Goal: Information Seeking & Learning: Learn about a topic

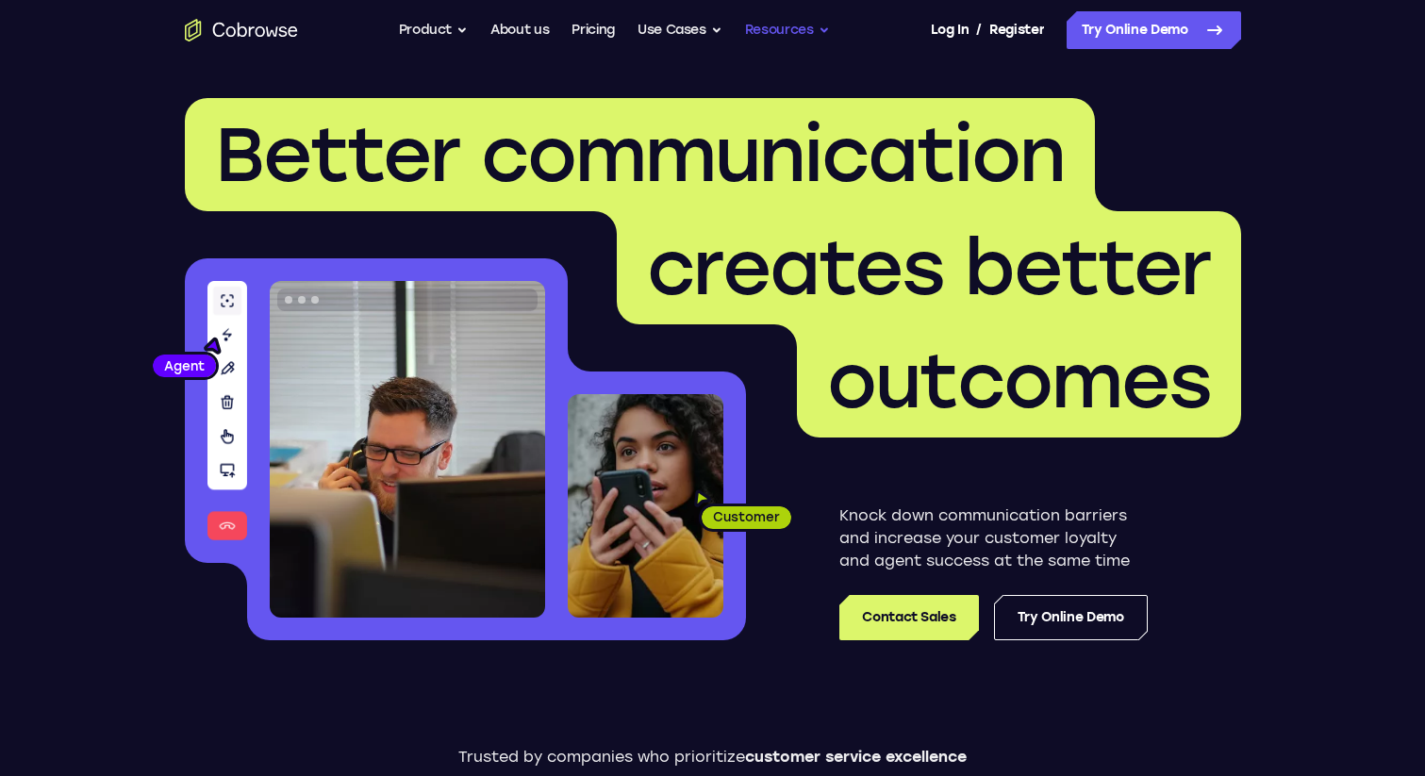
click at [777, 35] on button "Resources" at bounding box center [787, 30] width 85 height 38
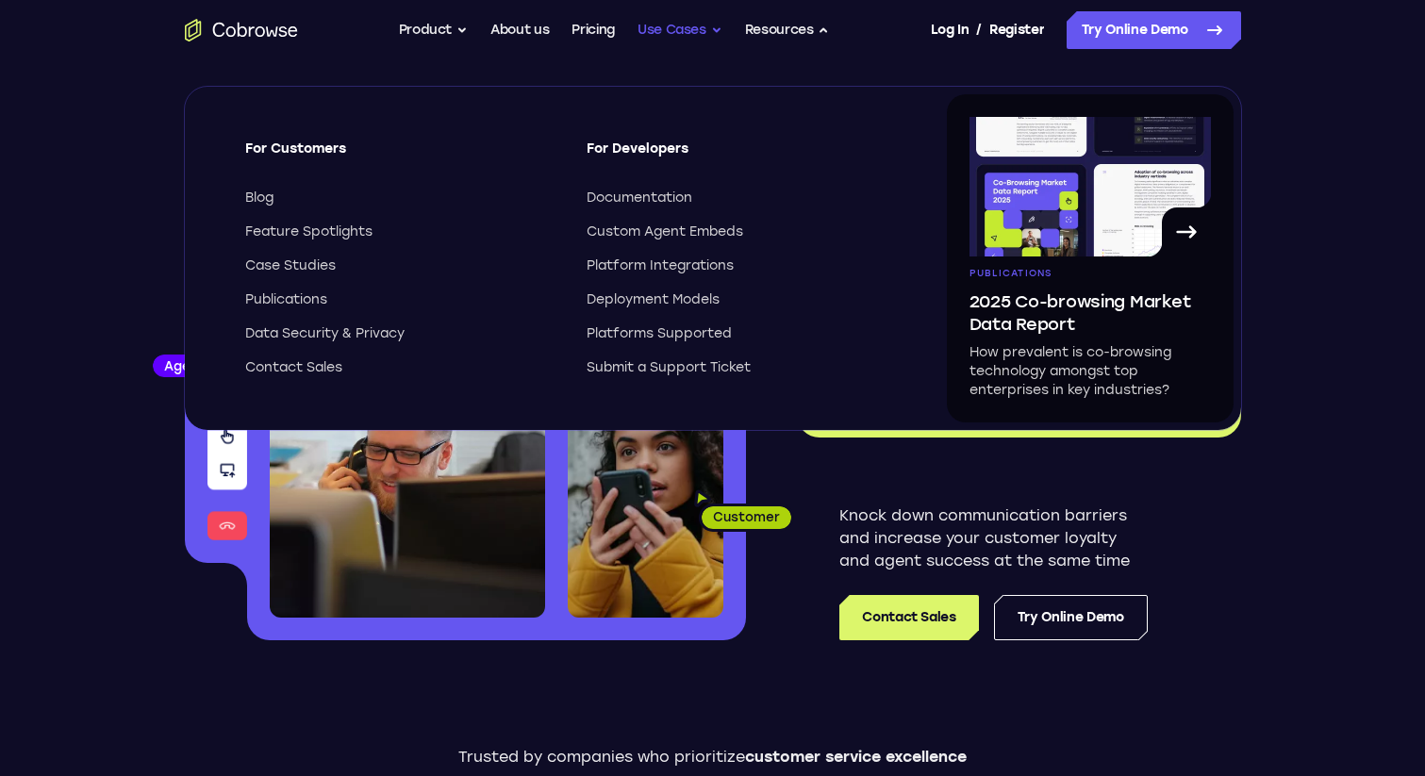
click at [678, 37] on button "Use Cases" at bounding box center [680, 30] width 85 height 38
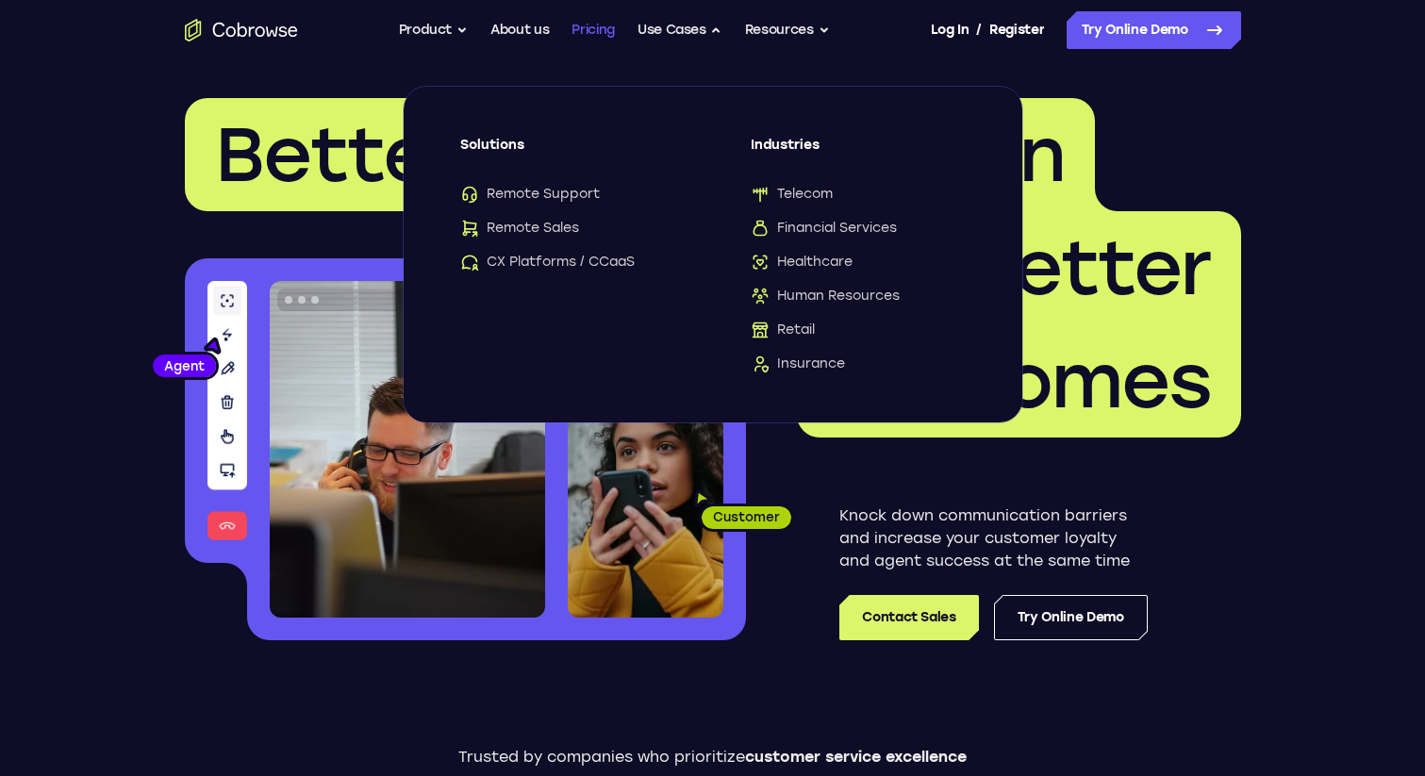
click at [579, 40] on link "Pricing" at bounding box center [593, 30] width 43 height 38
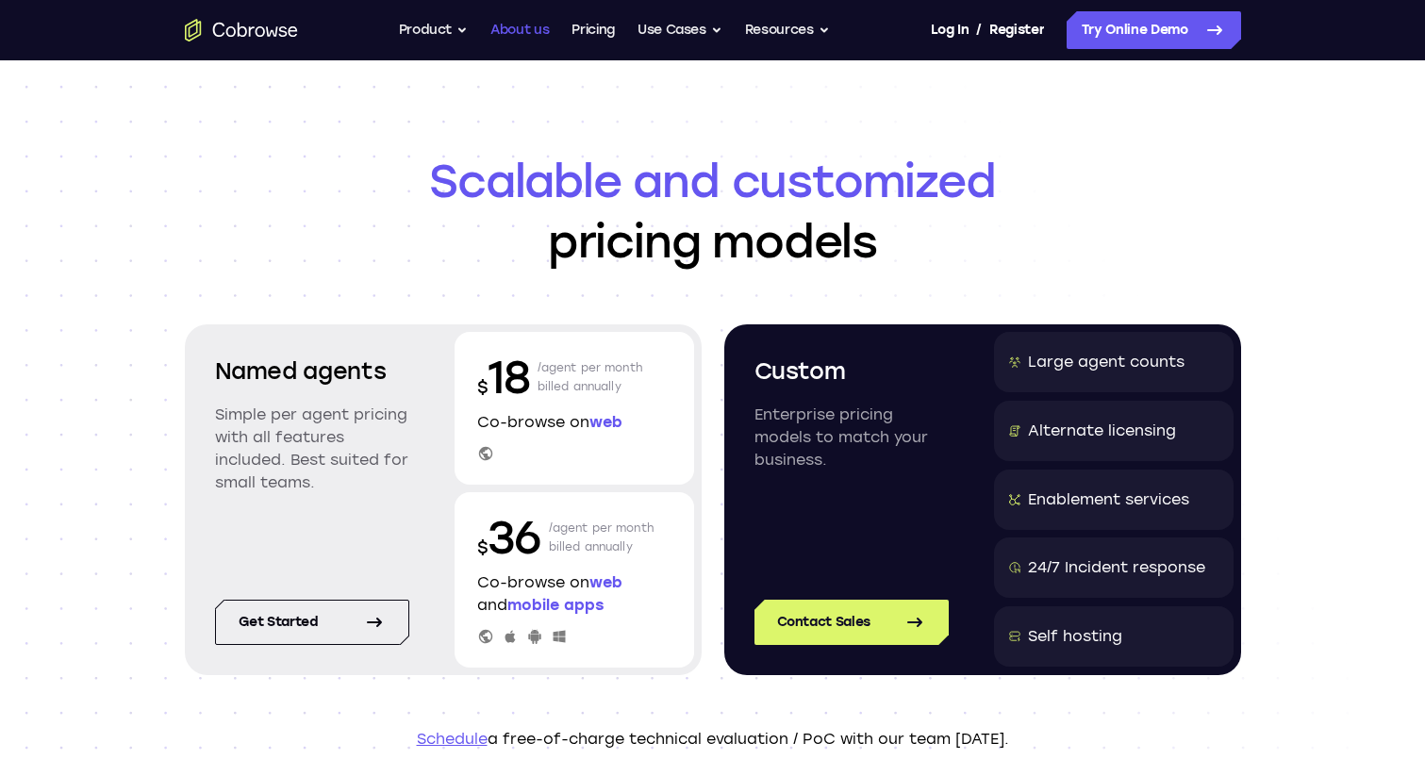
click at [500, 38] on link "About us" at bounding box center [519, 30] width 58 height 38
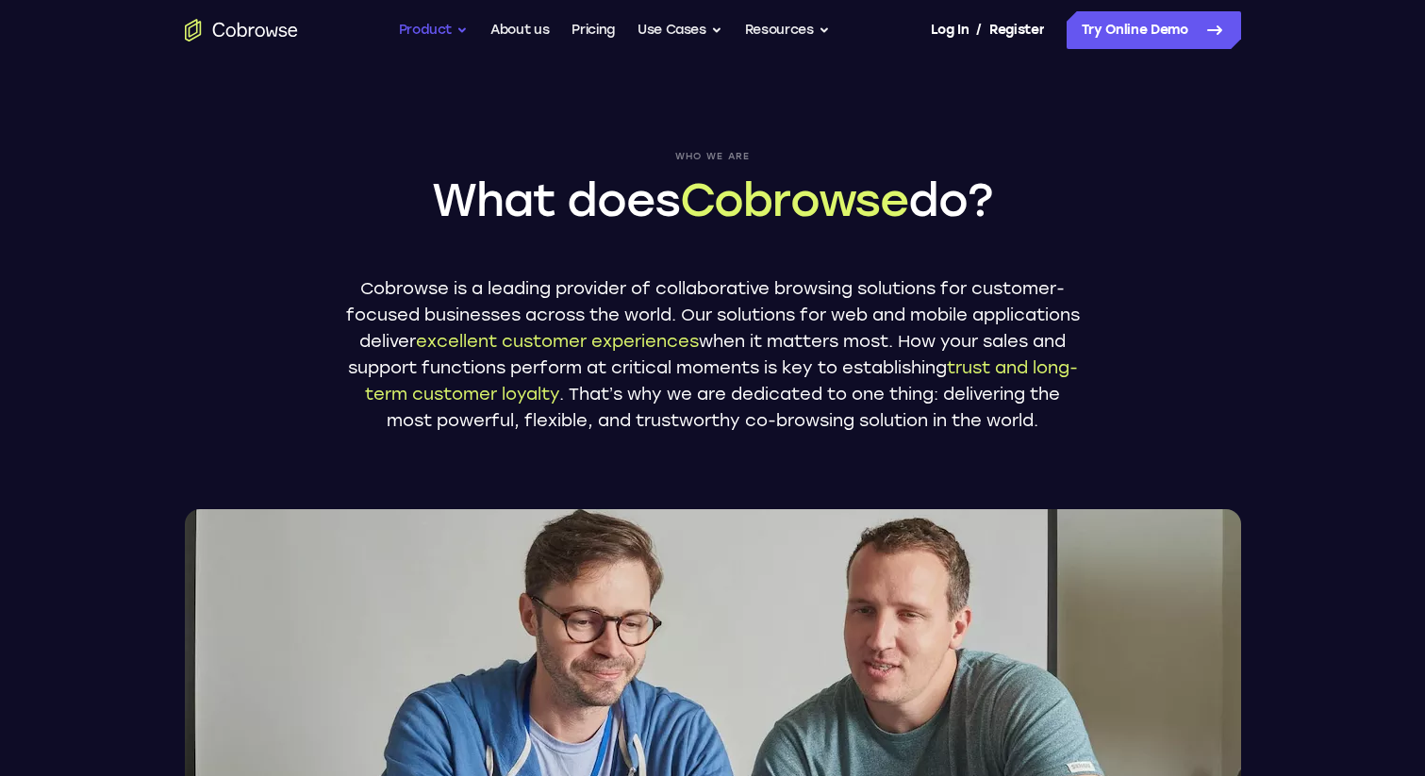
click at [428, 36] on button "Product" at bounding box center [434, 30] width 70 height 38
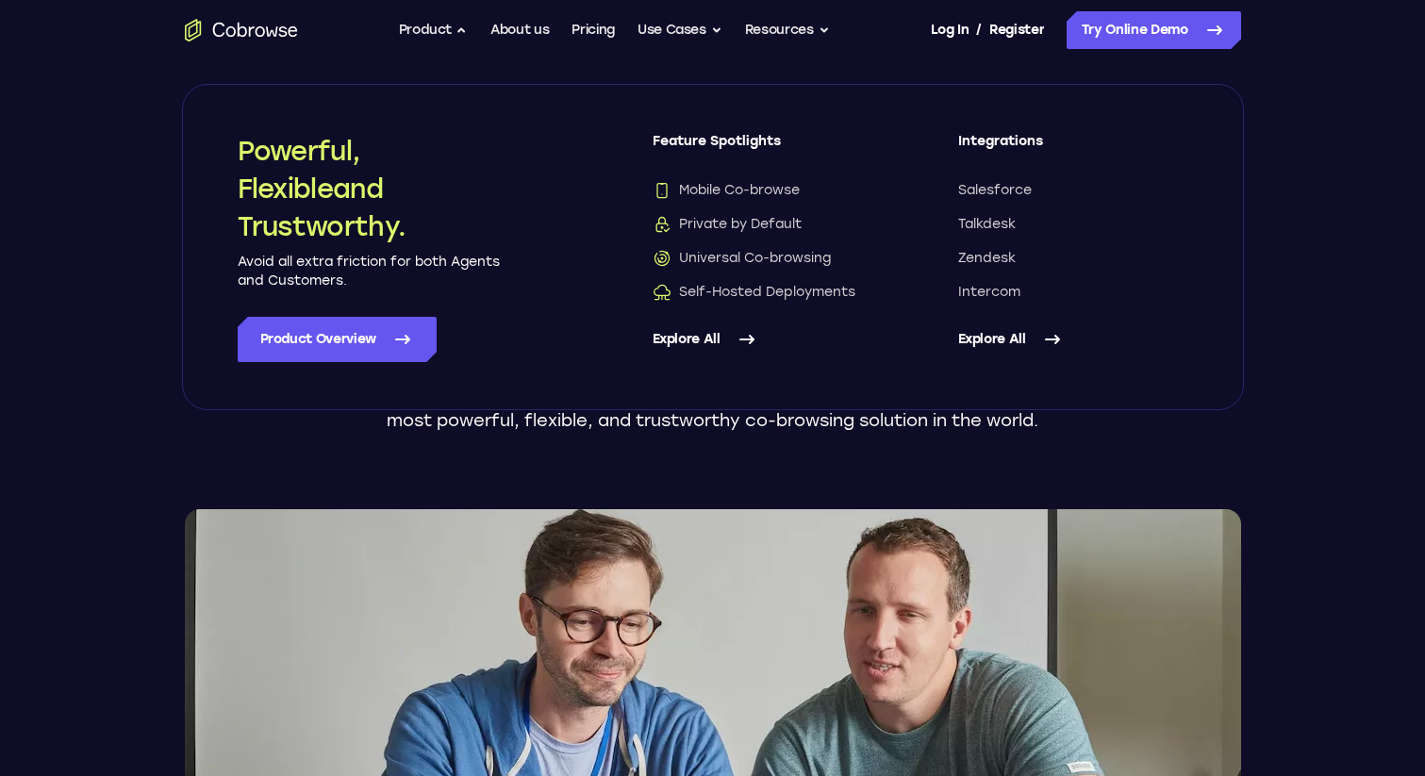
click at [790, 66] on div "Who we are What does Cobrowse do? Cobrowse is a leading provider of collaborati…" at bounding box center [712, 459] width 1207 height 798
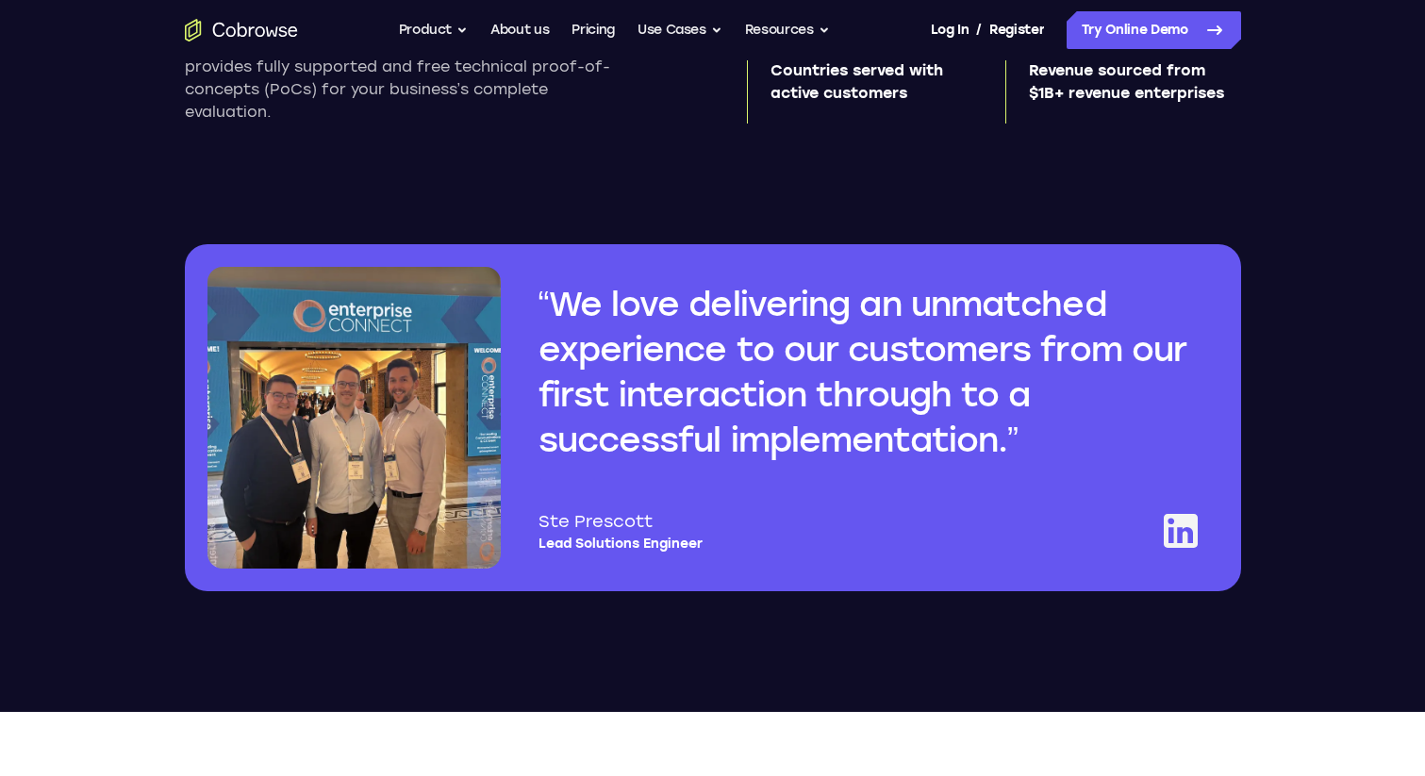
scroll to position [1392, 0]
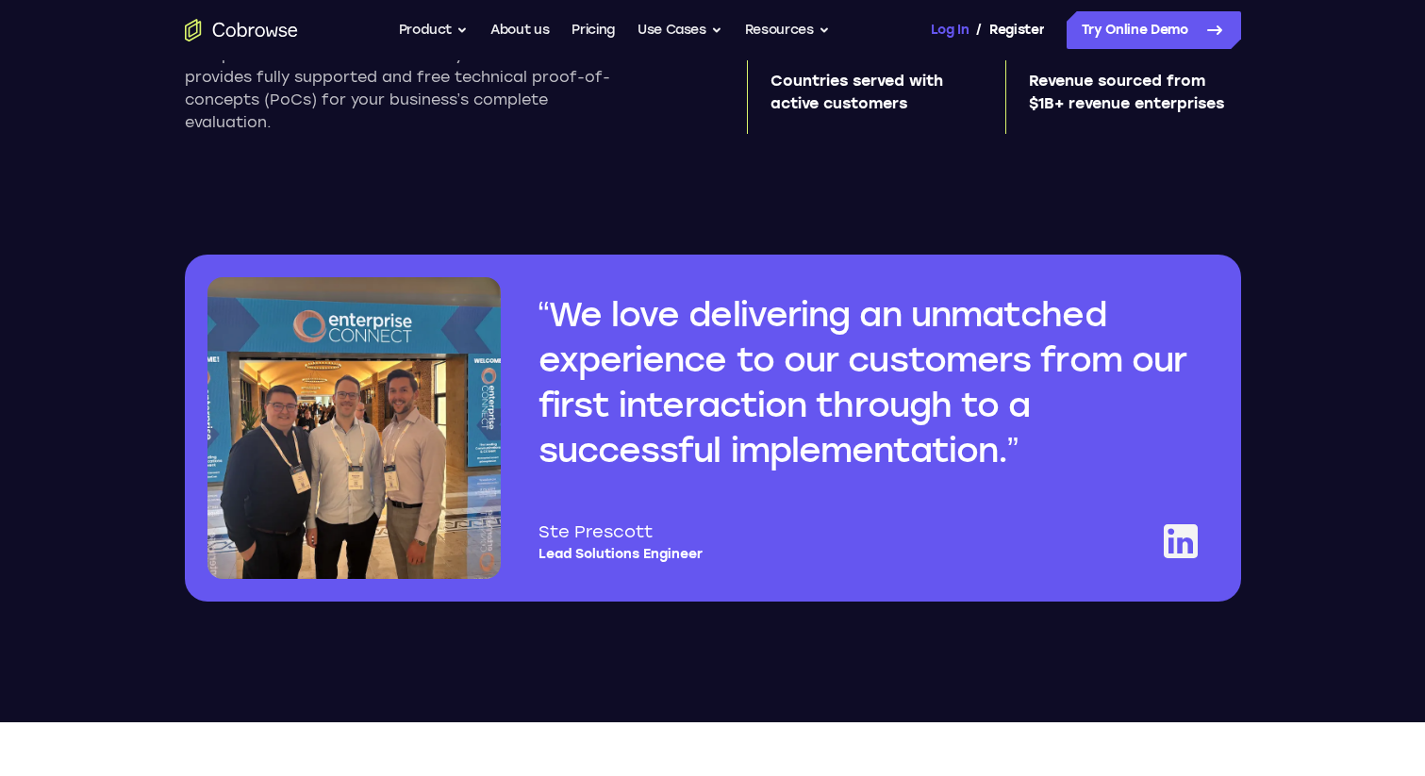
click at [967, 17] on link "Log In" at bounding box center [950, 30] width 38 height 38
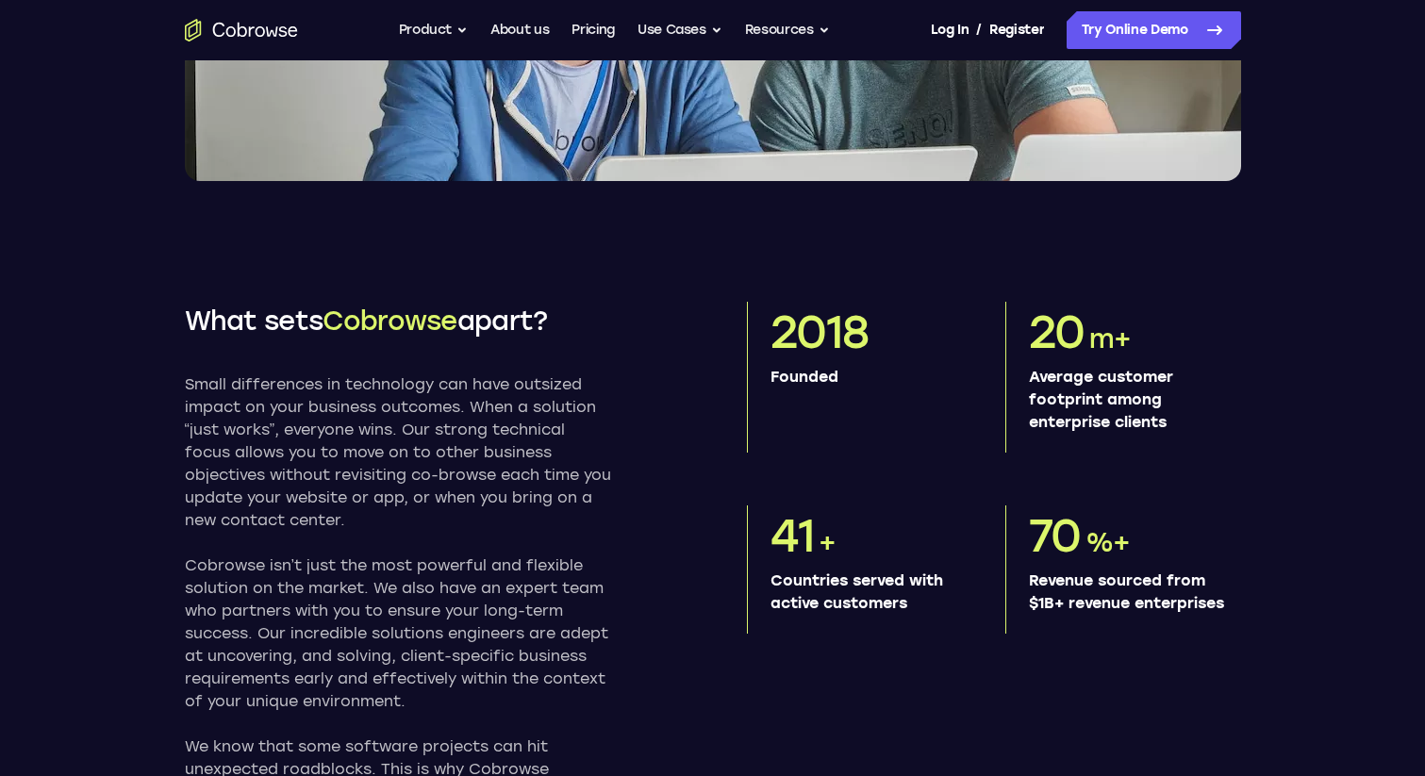
scroll to position [0, 0]
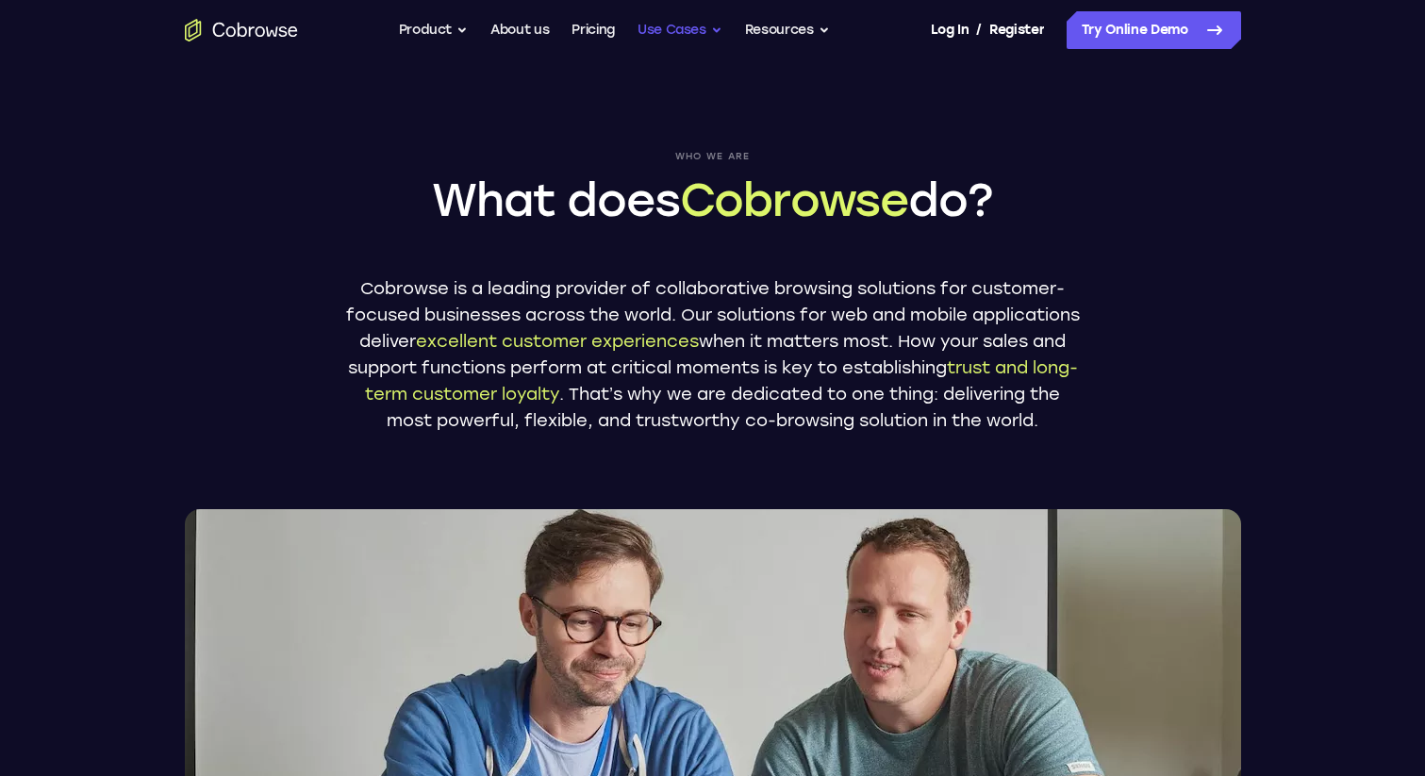
click at [666, 22] on button "Use Cases" at bounding box center [680, 30] width 85 height 38
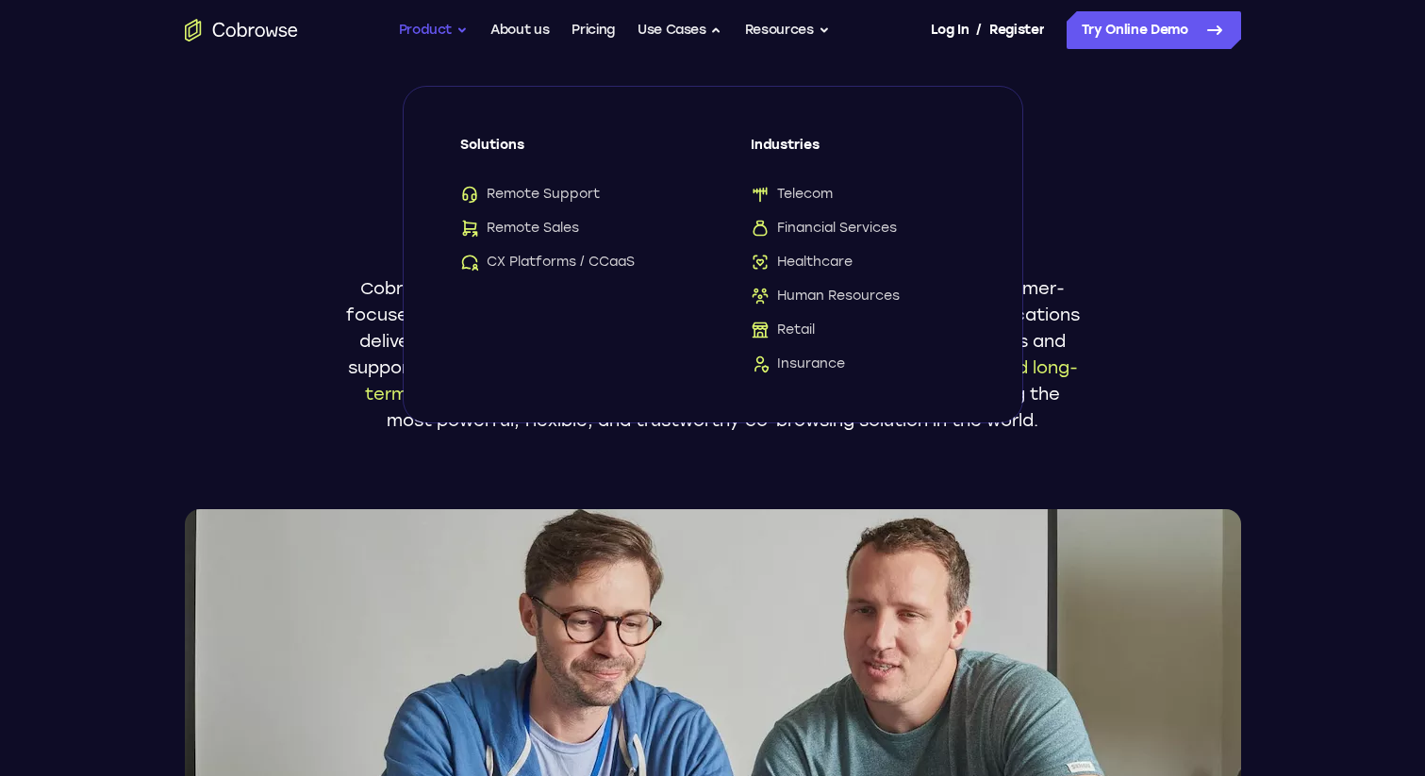
click at [449, 25] on button "Product" at bounding box center [434, 30] width 70 height 38
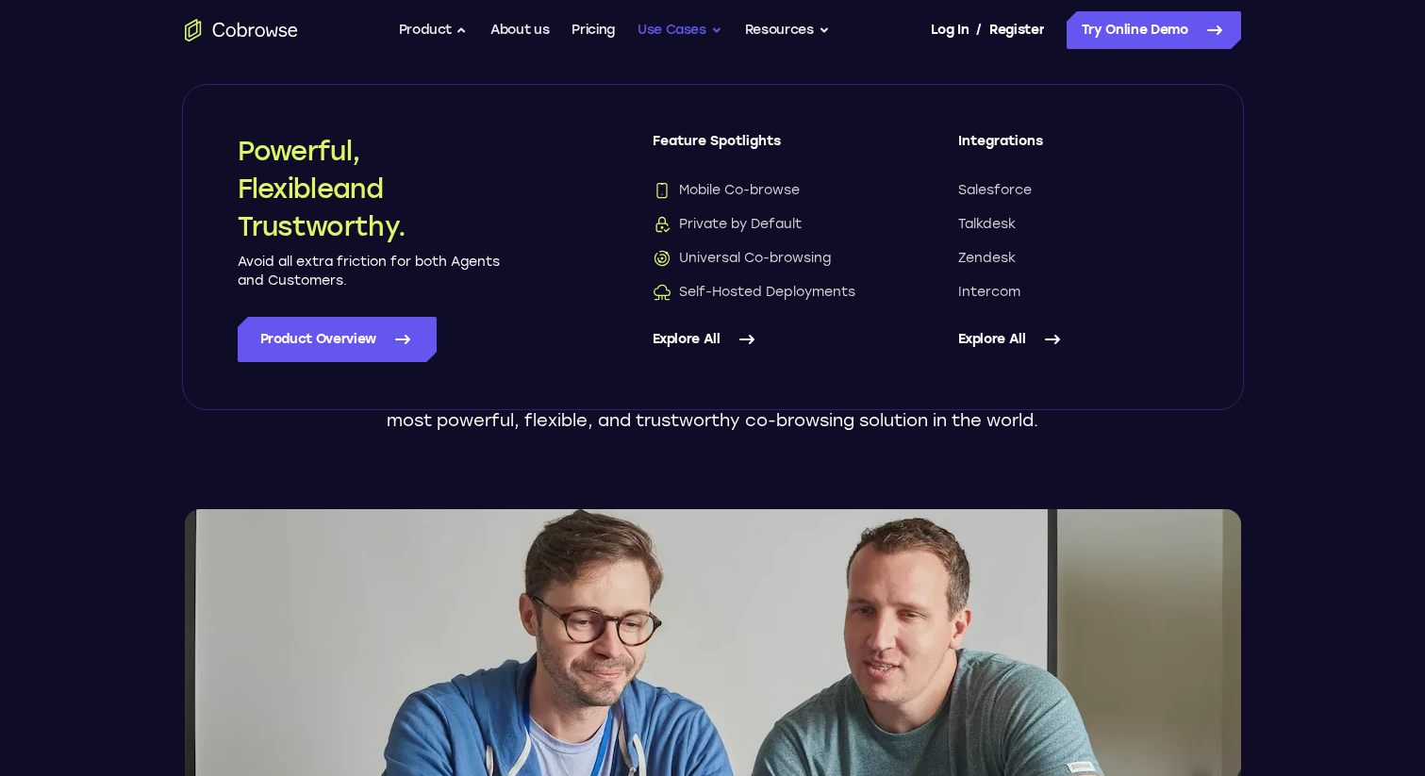
click at [665, 32] on button "Use Cases" at bounding box center [680, 30] width 85 height 38
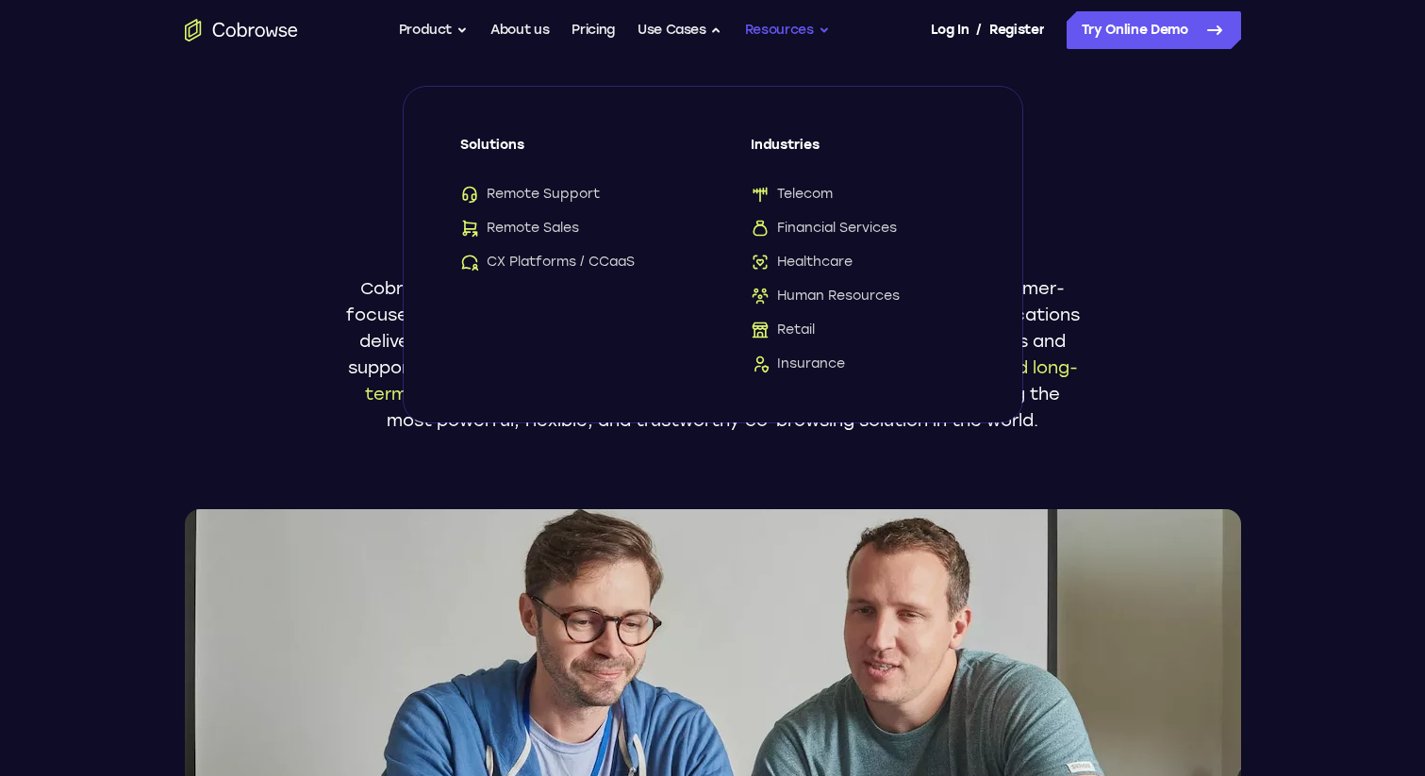
click at [772, 36] on button "Resources" at bounding box center [787, 30] width 85 height 38
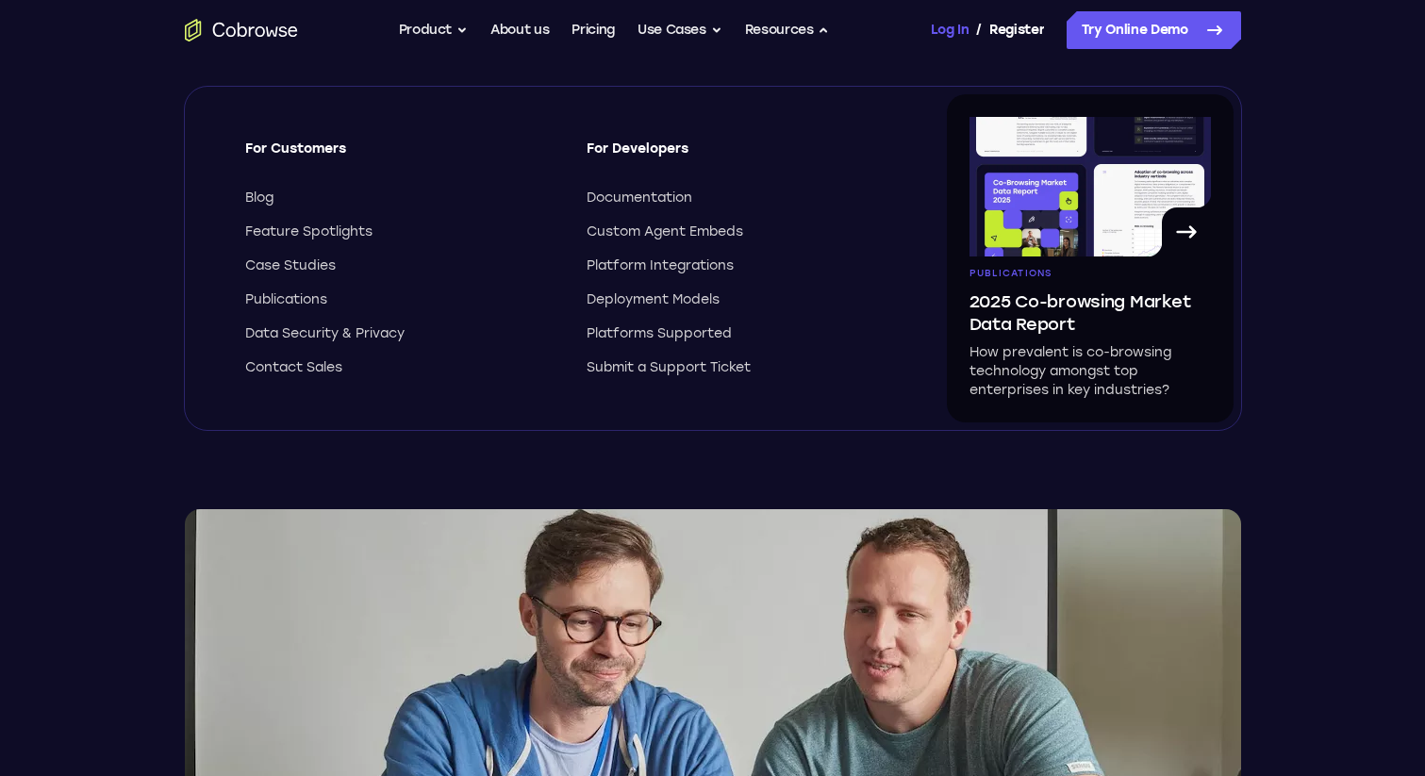
click at [955, 28] on link "Log In" at bounding box center [950, 30] width 38 height 38
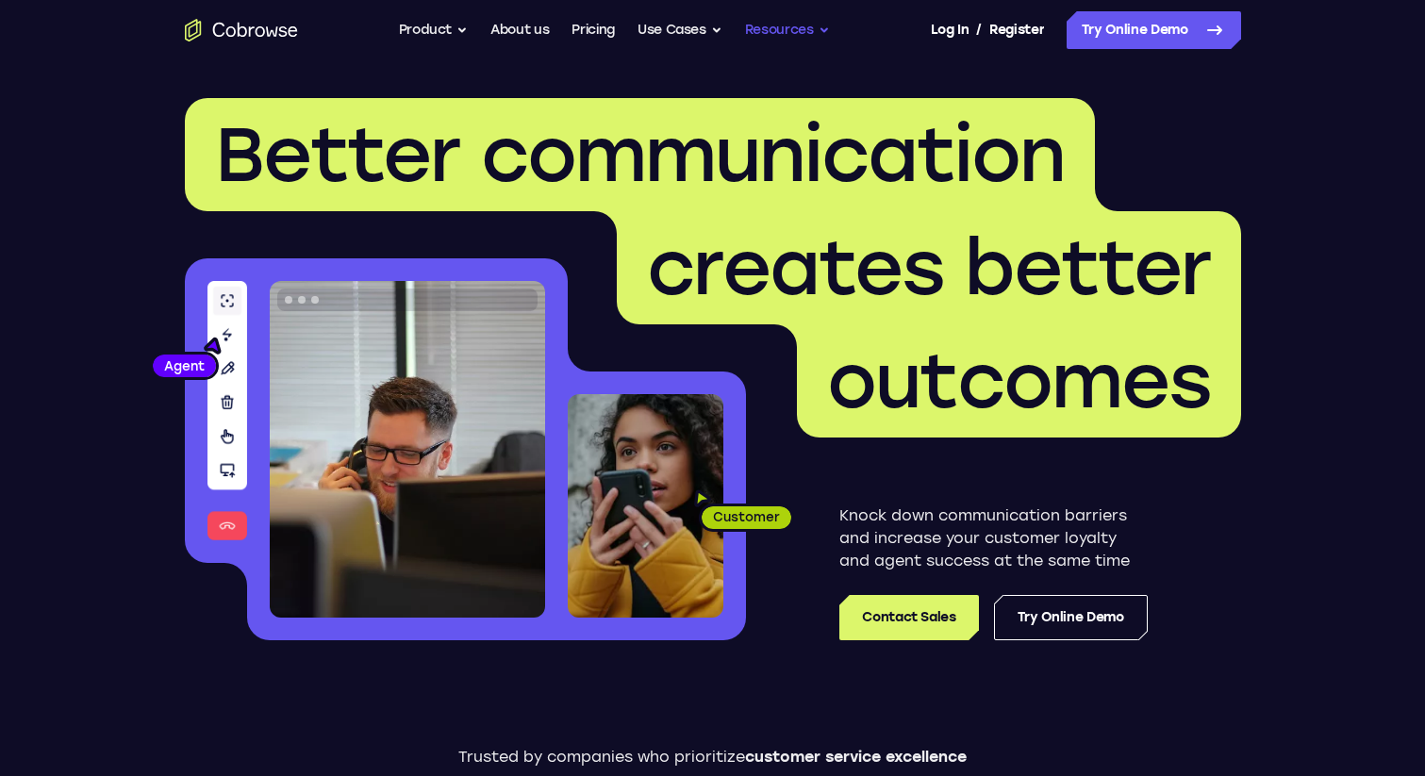
click at [776, 35] on button "Resources" at bounding box center [787, 30] width 85 height 38
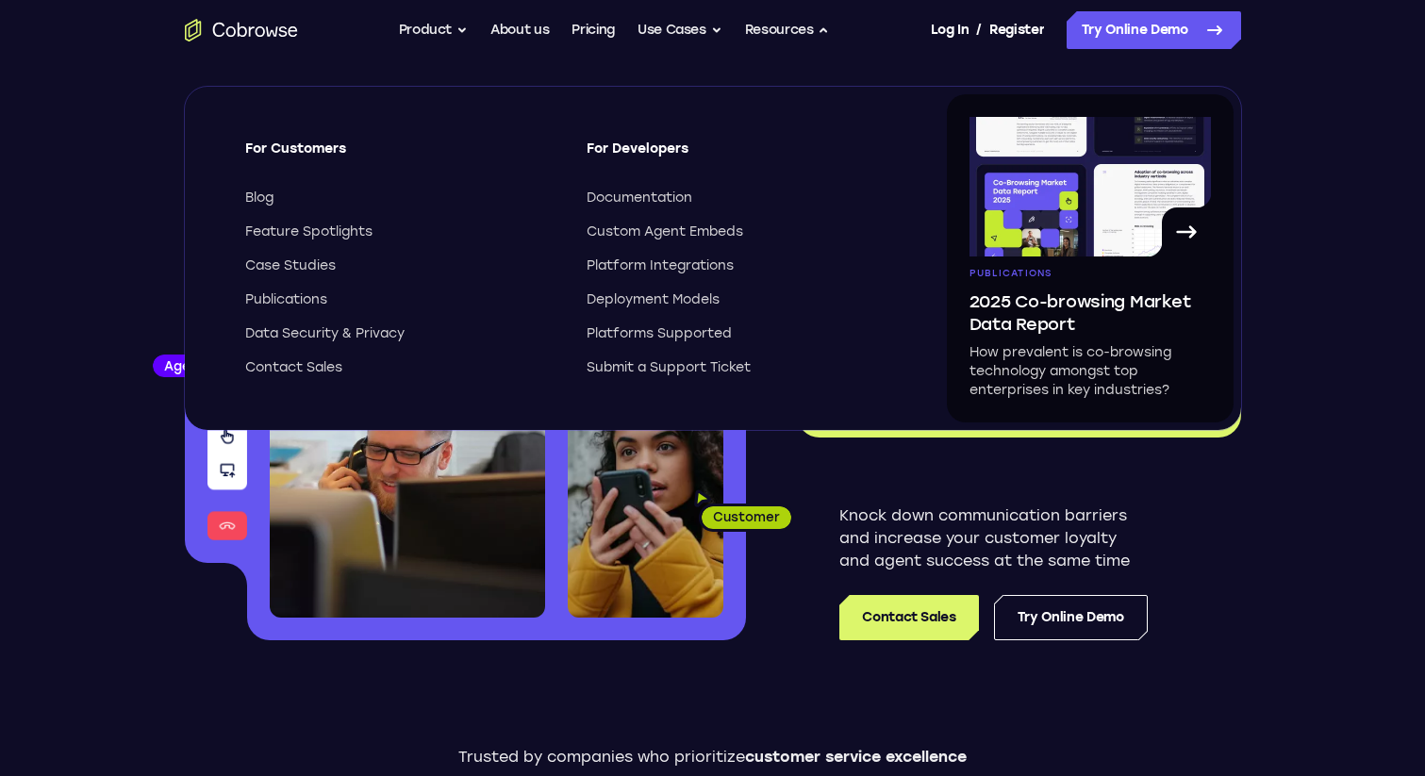
click at [1282, 544] on header "Better communication creates better outcomes Customer Agent Agent Knock down co…" at bounding box center [712, 376] width 1207 height 633
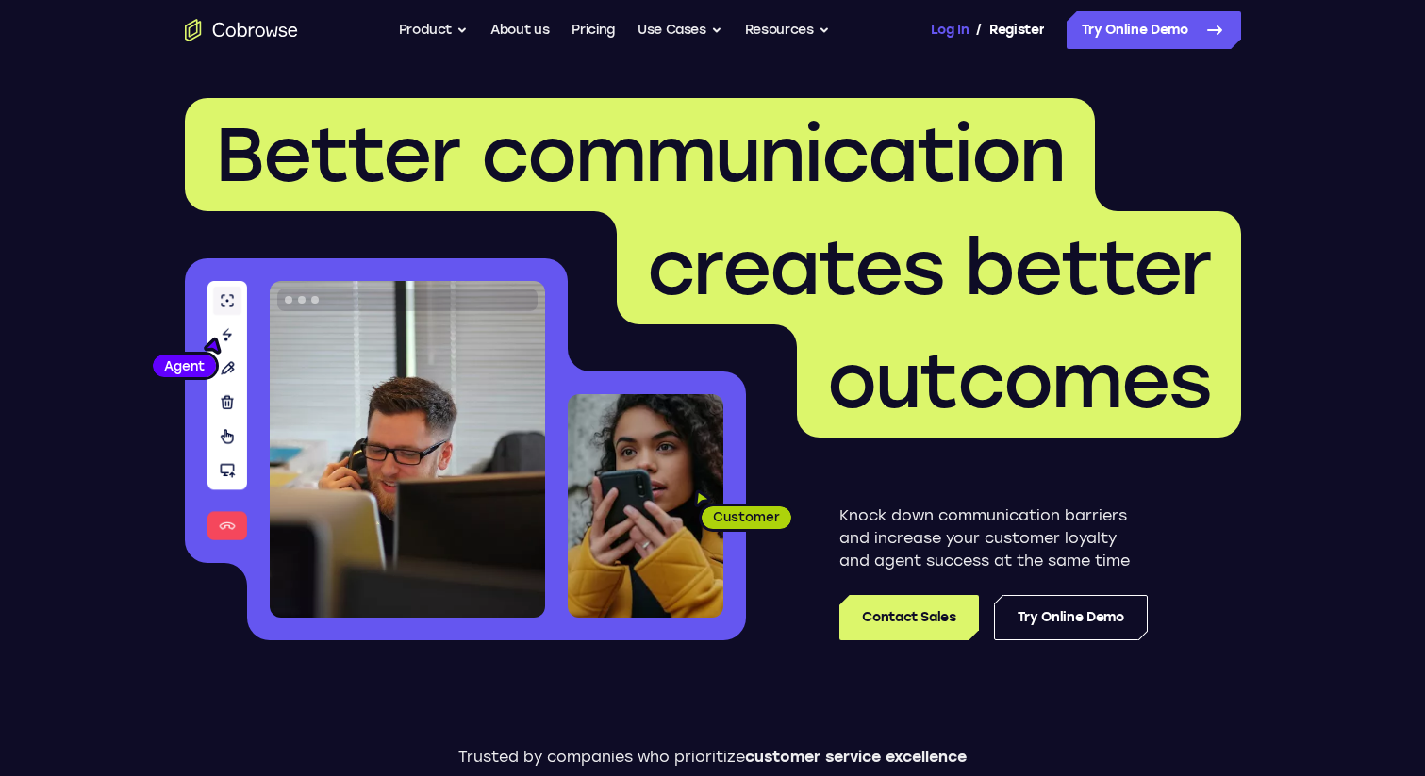
click at [948, 31] on link "Log In" at bounding box center [950, 30] width 38 height 38
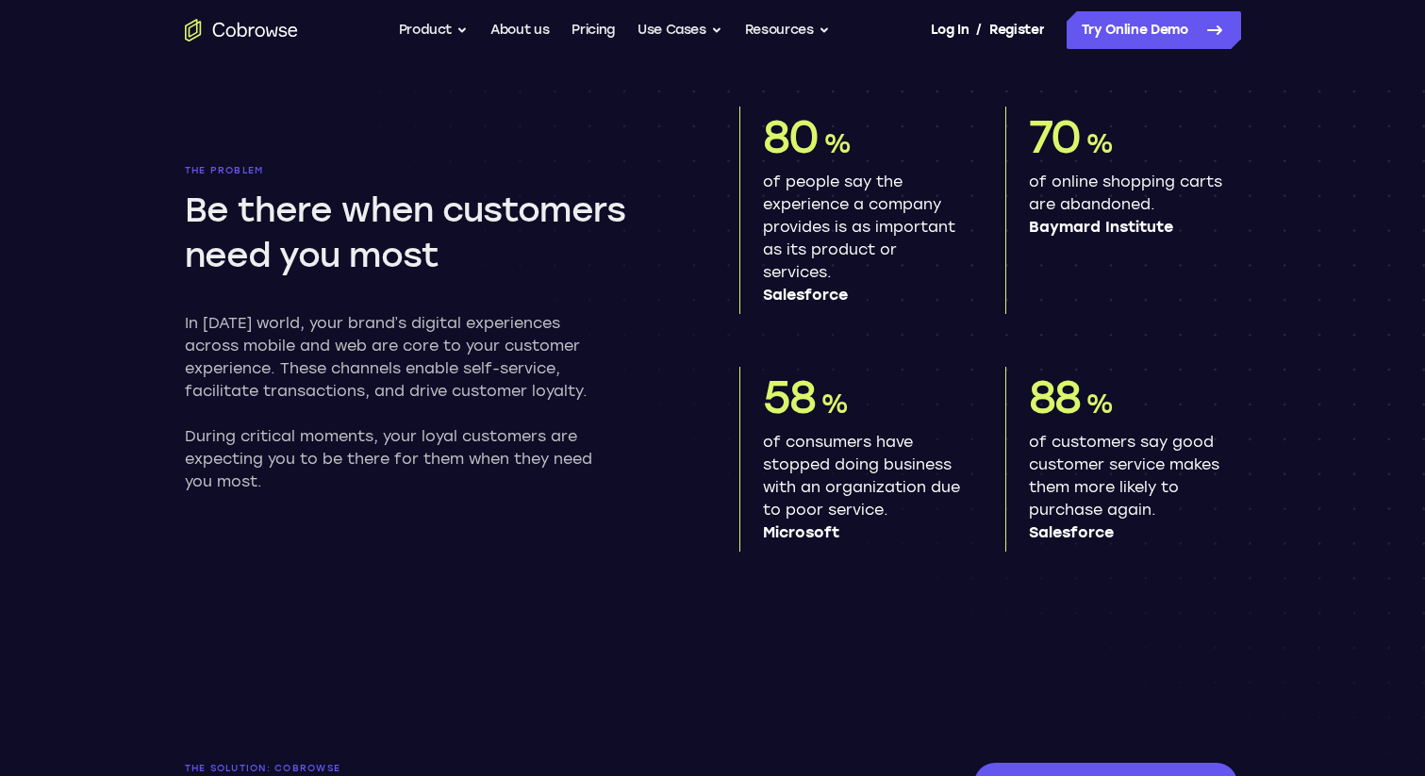
scroll to position [268, 0]
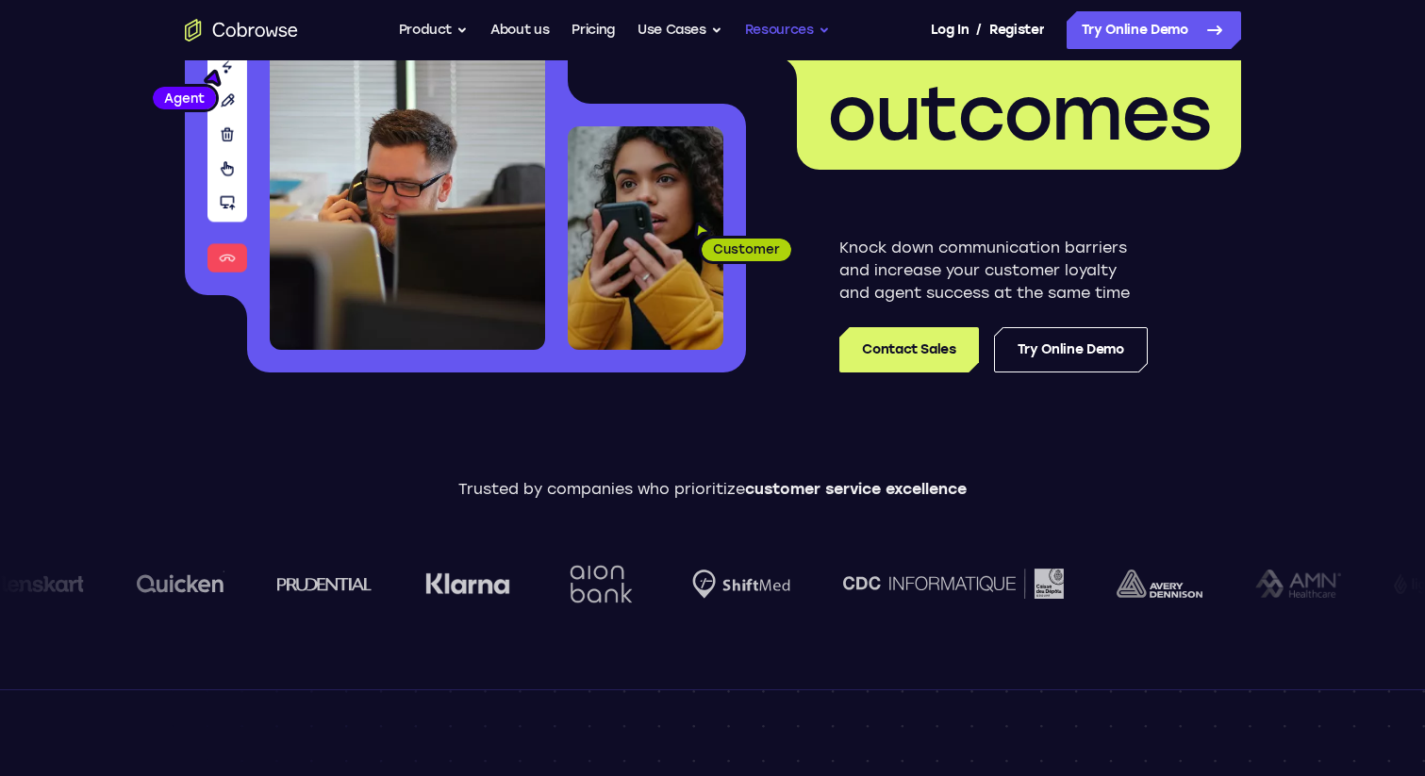
click at [778, 25] on button "Resources" at bounding box center [787, 30] width 85 height 38
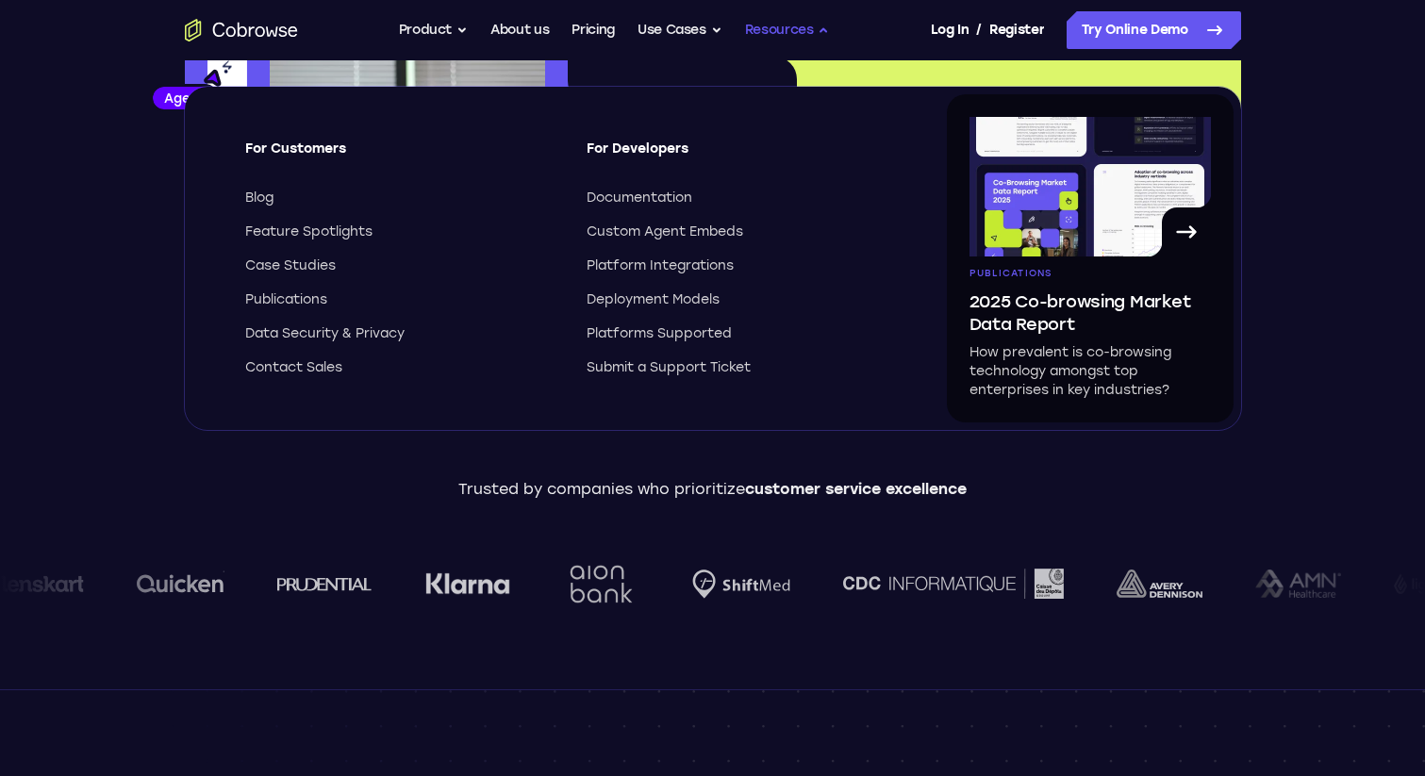
click at [785, 31] on button "Resources" at bounding box center [787, 30] width 85 height 38
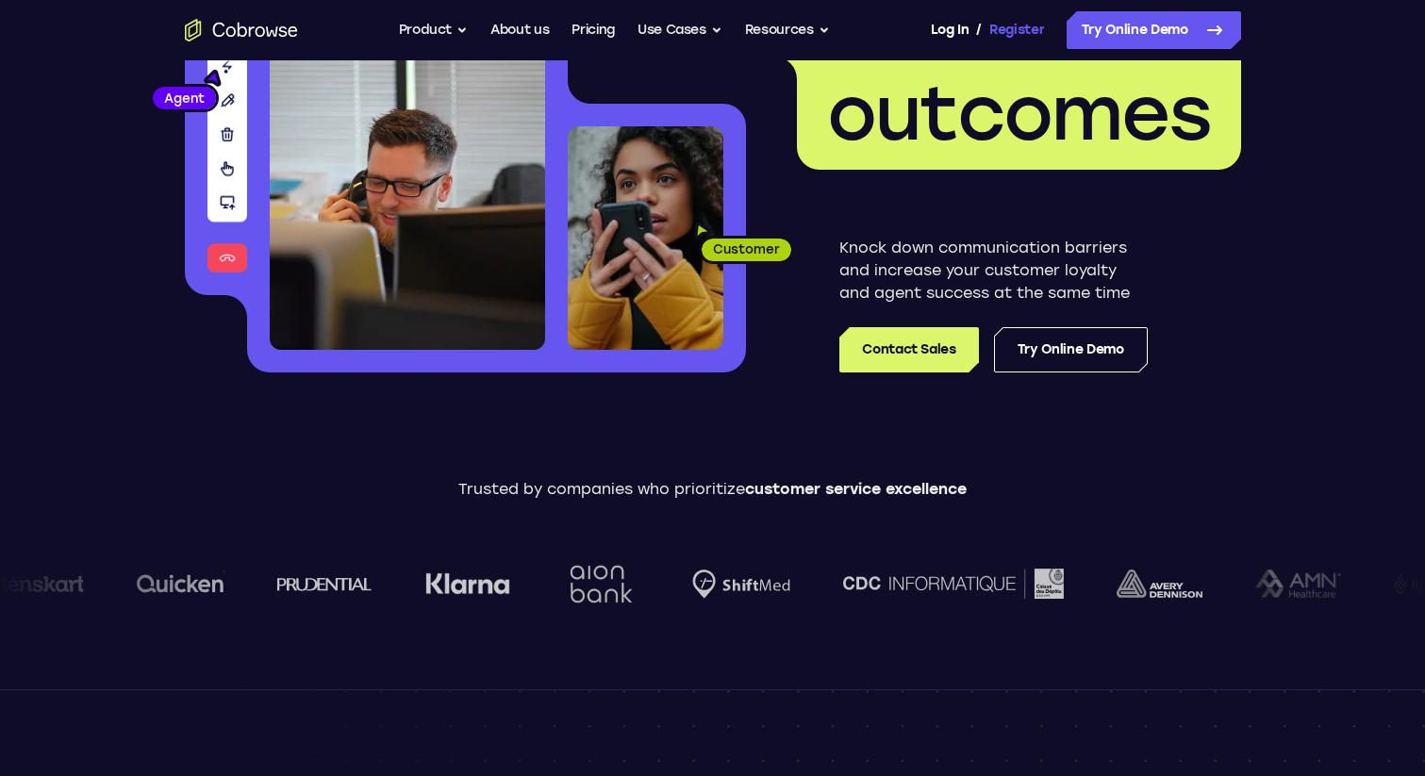
click at [993, 17] on link "Register" at bounding box center [1016, 30] width 55 height 38
click at [429, 20] on button "Product" at bounding box center [434, 30] width 70 height 38
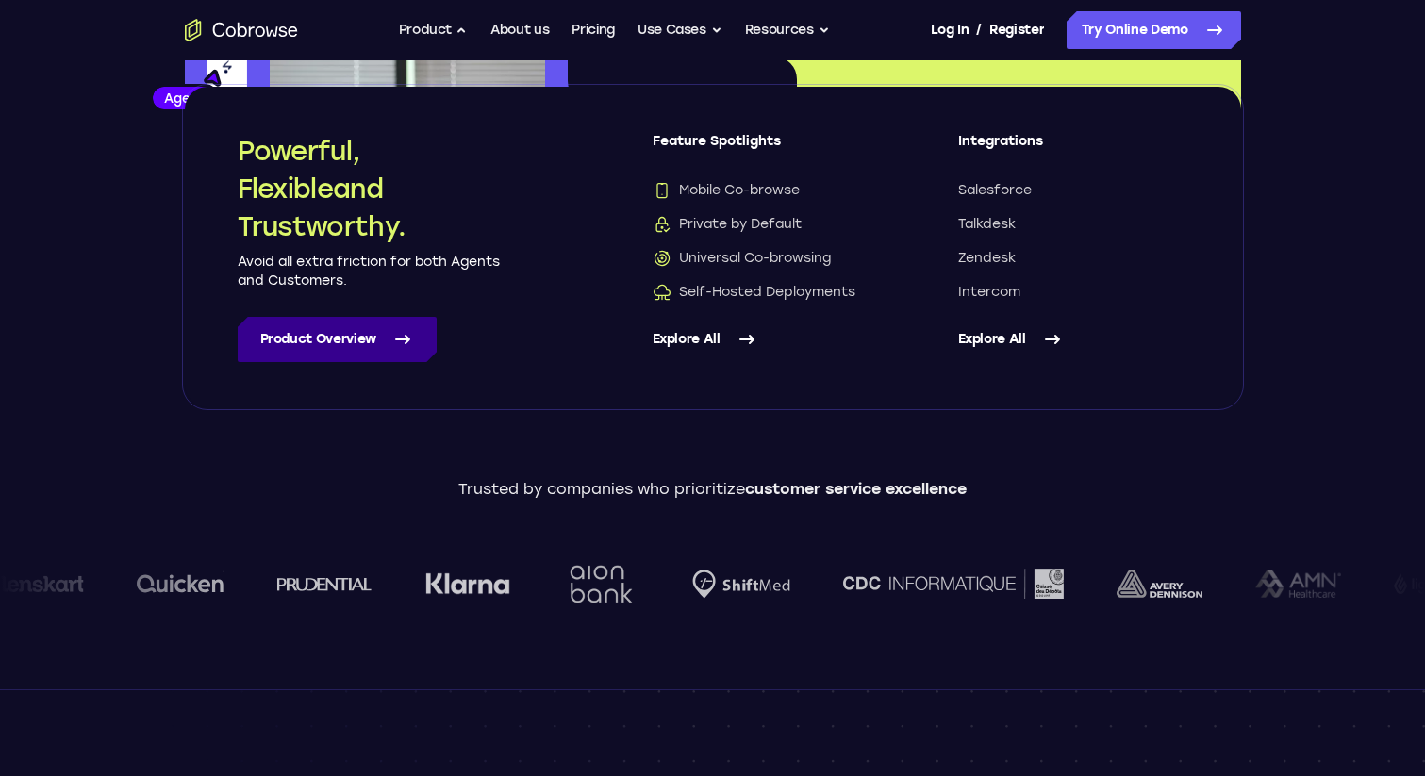
click at [308, 340] on link "Product Overview" at bounding box center [337, 339] width 199 height 45
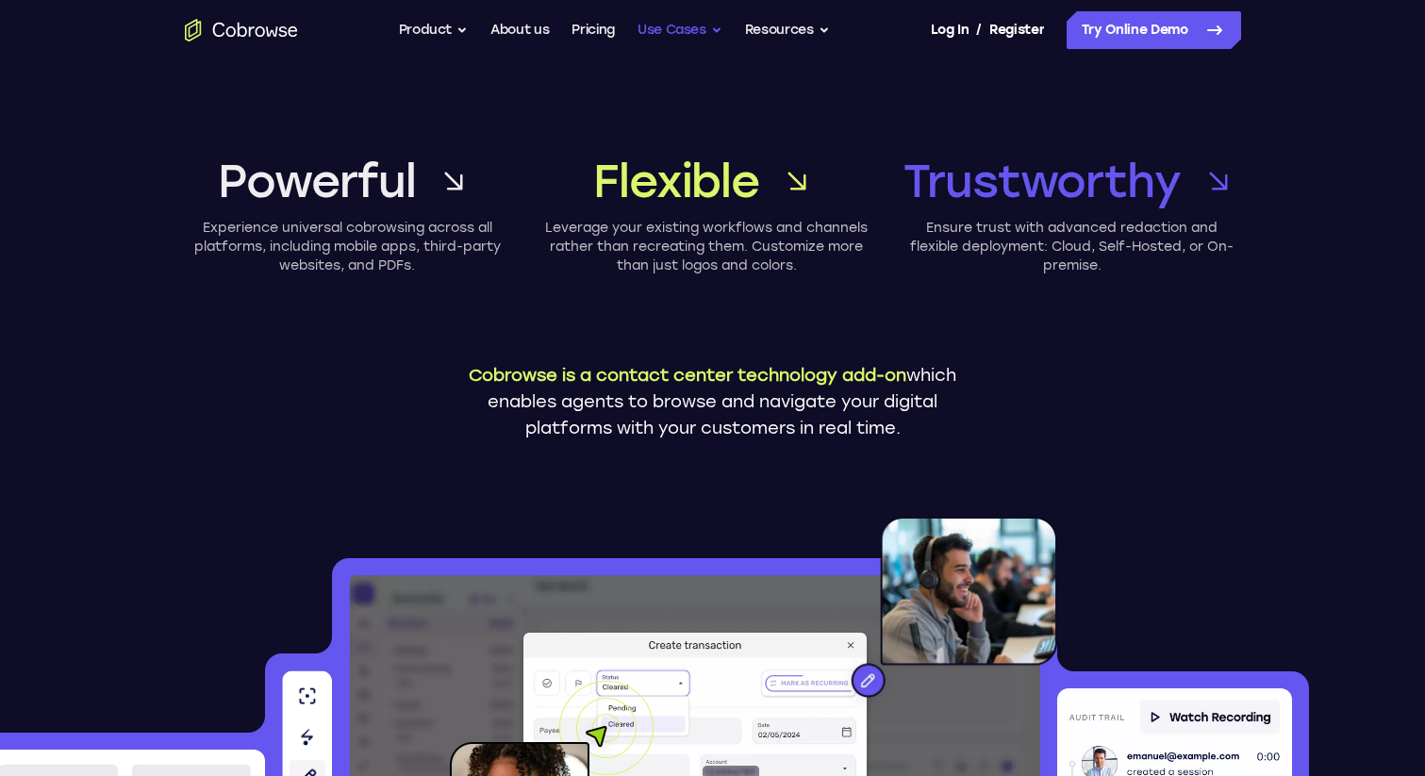
click at [661, 34] on button "Use Cases" at bounding box center [680, 30] width 85 height 38
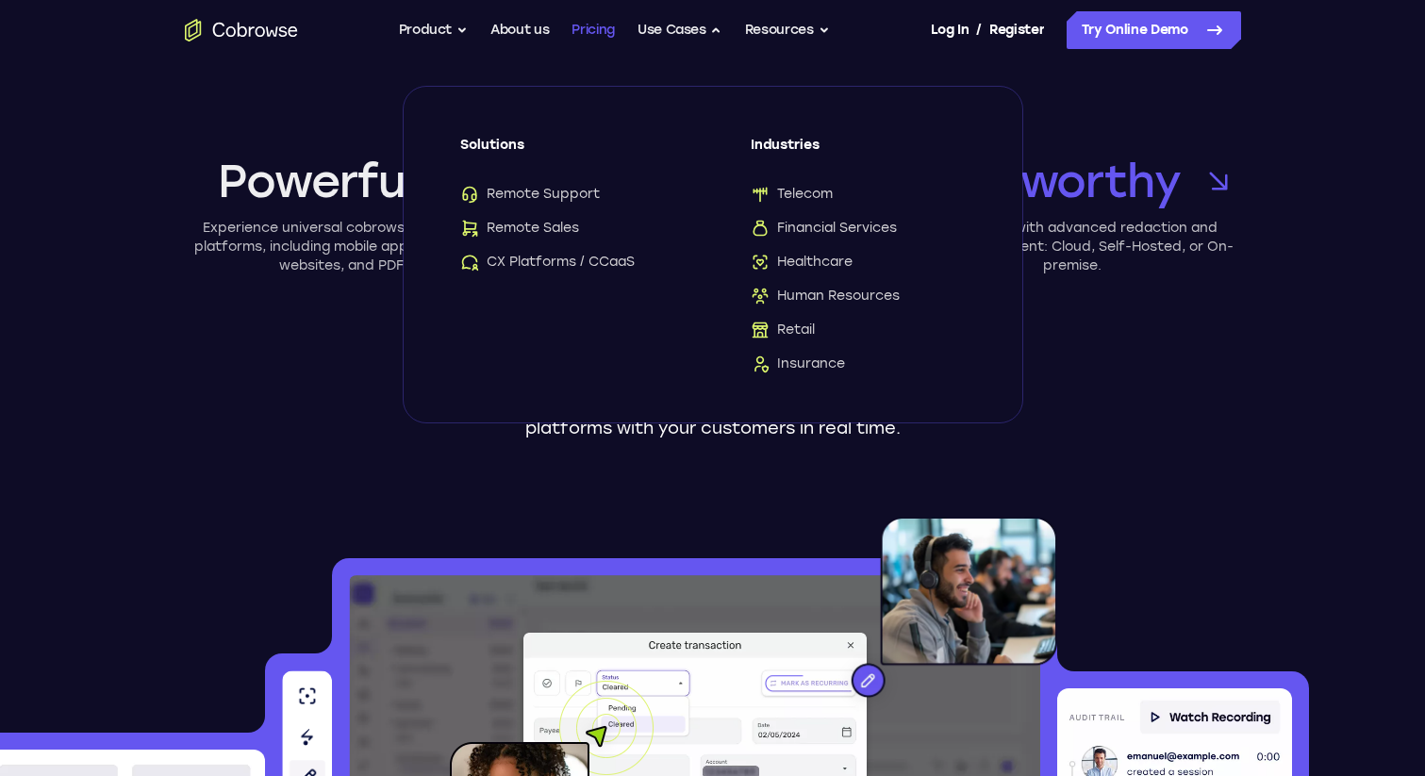
click at [603, 33] on link "Pricing" at bounding box center [593, 30] width 43 height 38
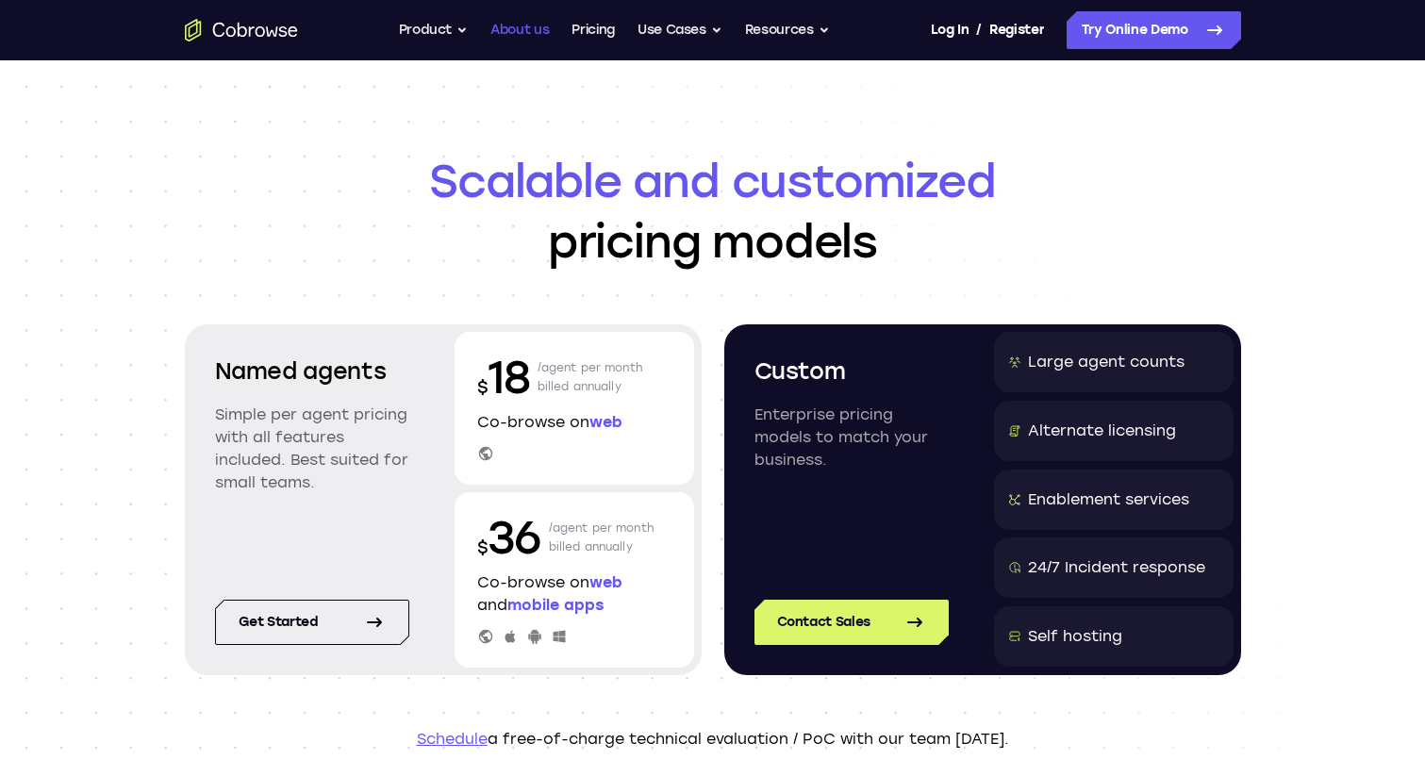
click at [528, 27] on link "About us" at bounding box center [519, 30] width 58 height 38
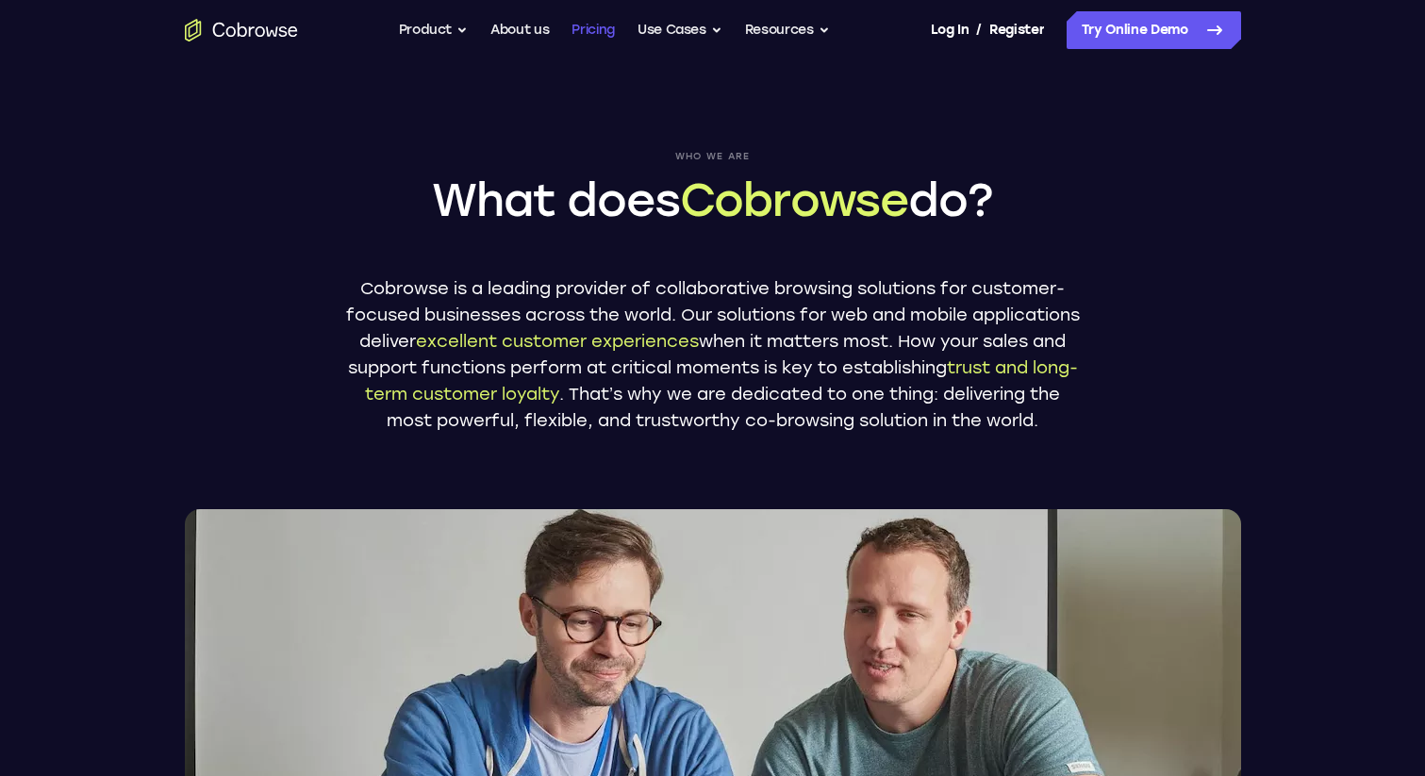
click at [593, 30] on link "Pricing" at bounding box center [593, 30] width 43 height 38
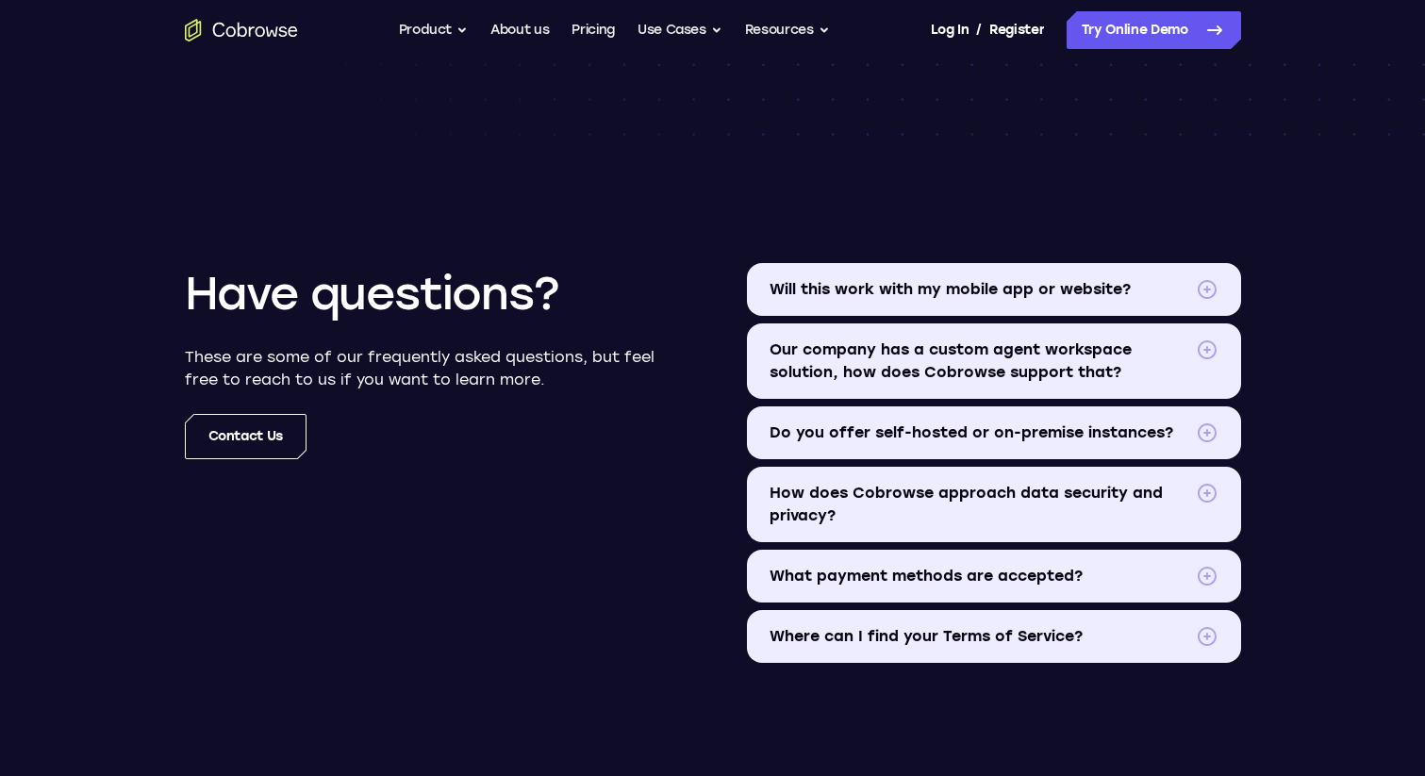
scroll to position [2107, 0]
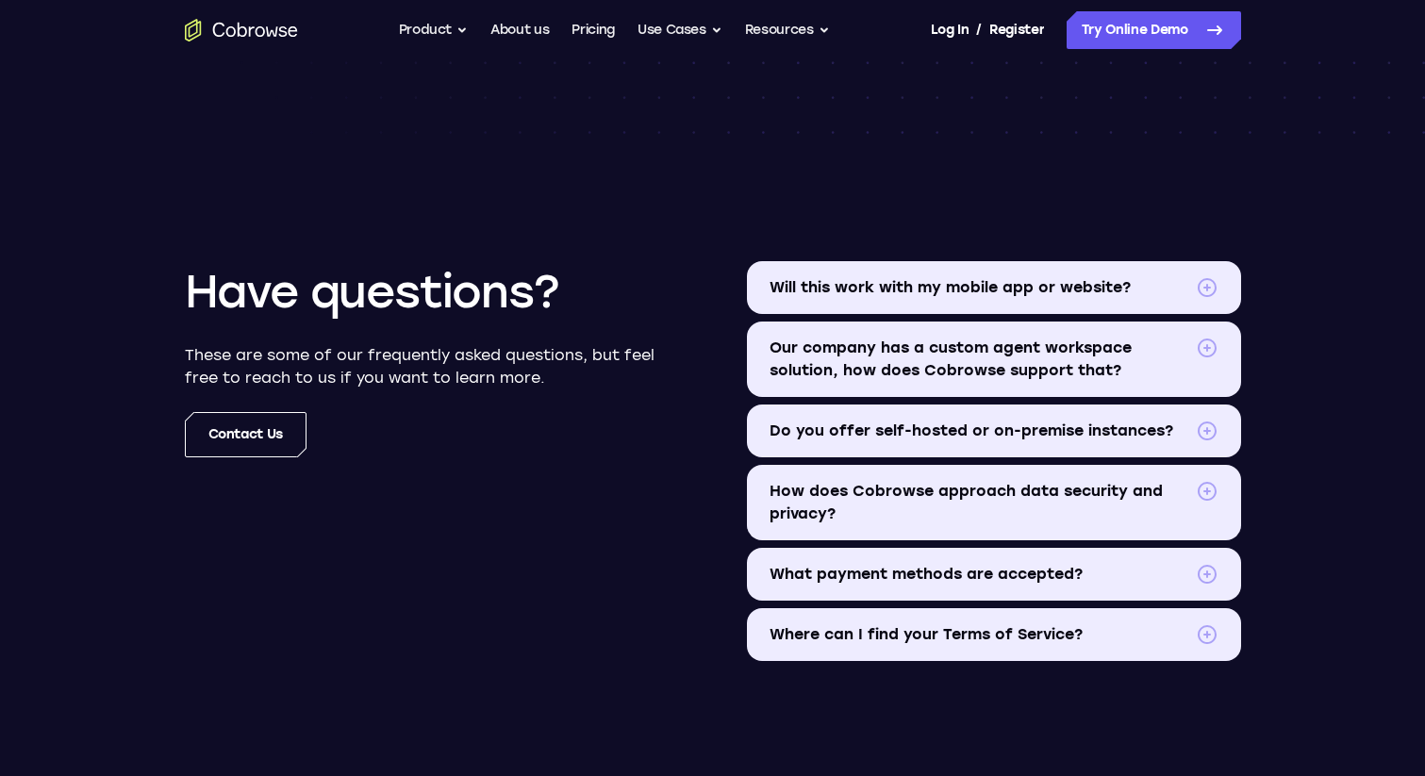
click at [878, 278] on span "Will this work with my mobile app or website?" at bounding box center [979, 287] width 419 height 23
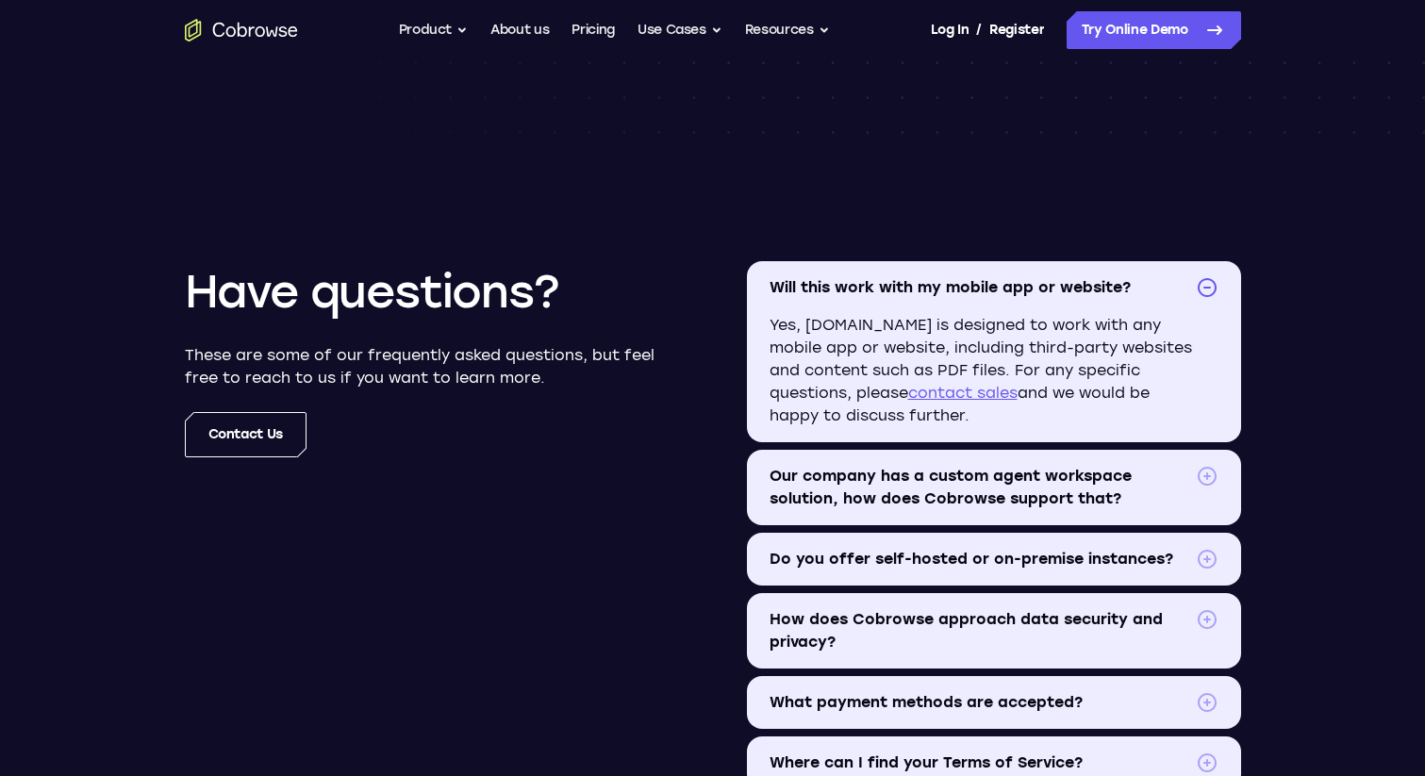
click at [955, 276] on span "Will this work with my mobile app or website?" at bounding box center [979, 287] width 419 height 23
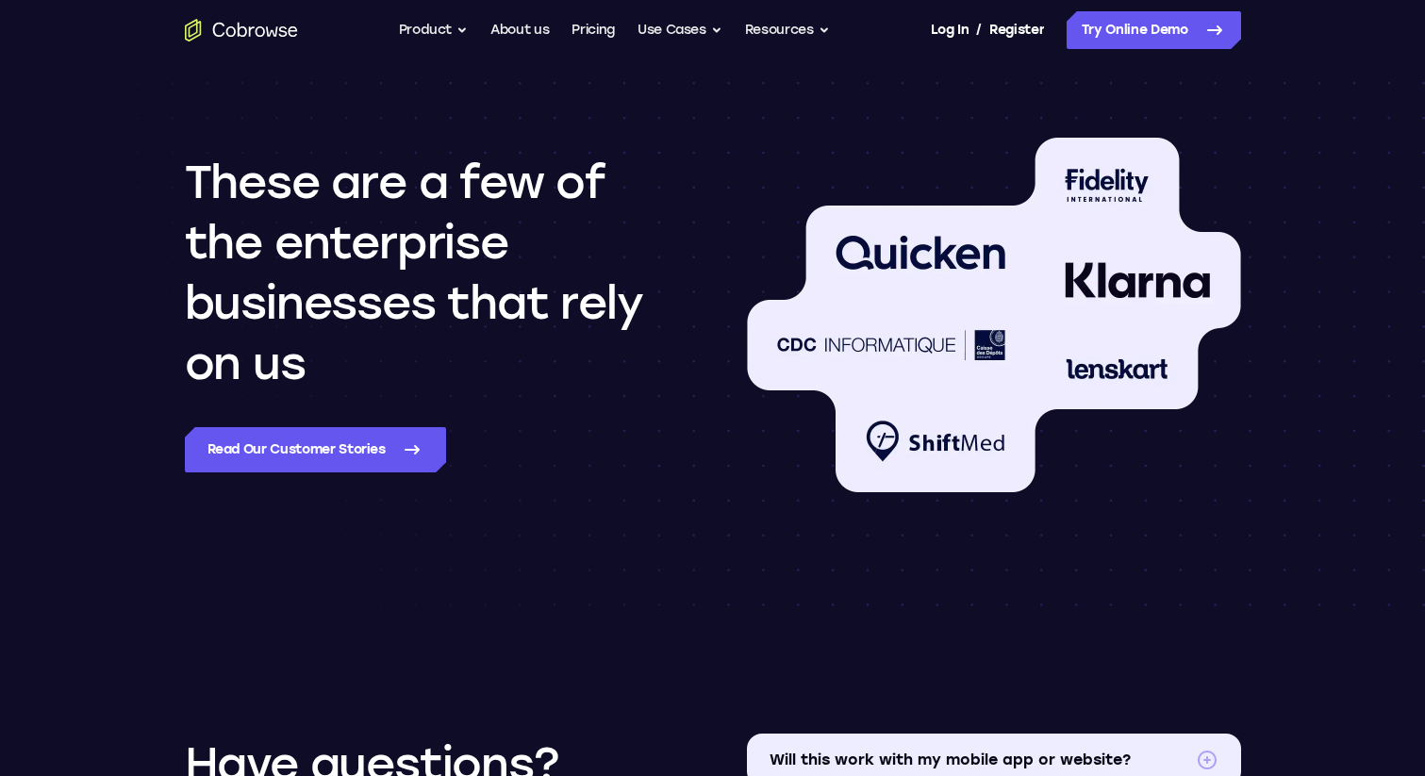
scroll to position [1637, 0]
